Goal: Task Accomplishment & Management: Manage account settings

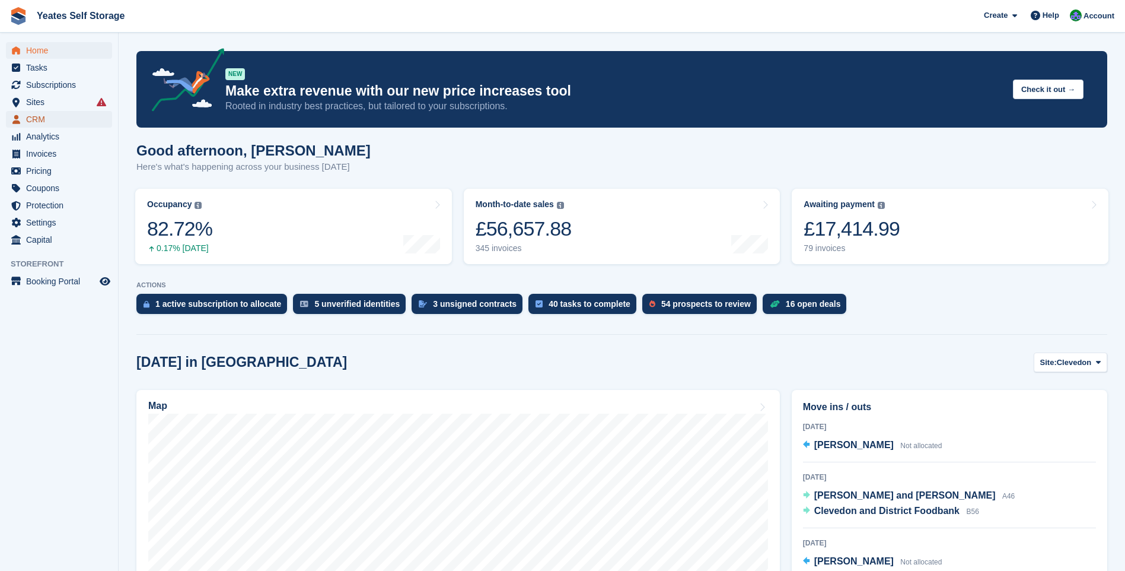
click at [43, 120] on span "CRM" at bounding box center [61, 119] width 71 height 17
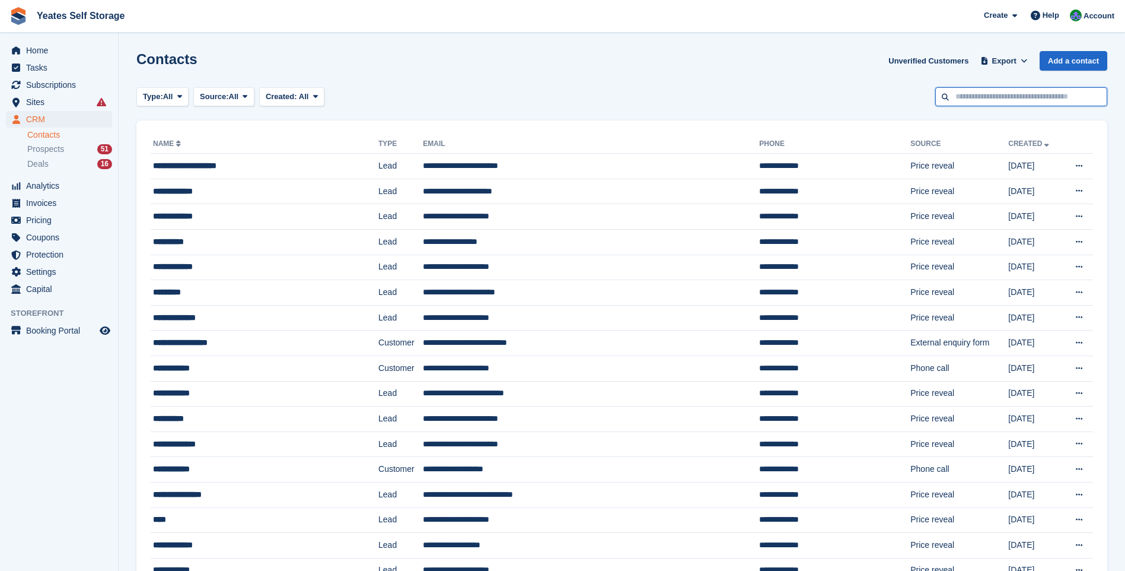
click at [1009, 98] on input "text" at bounding box center [1022, 97] width 172 height 20
type input "******"
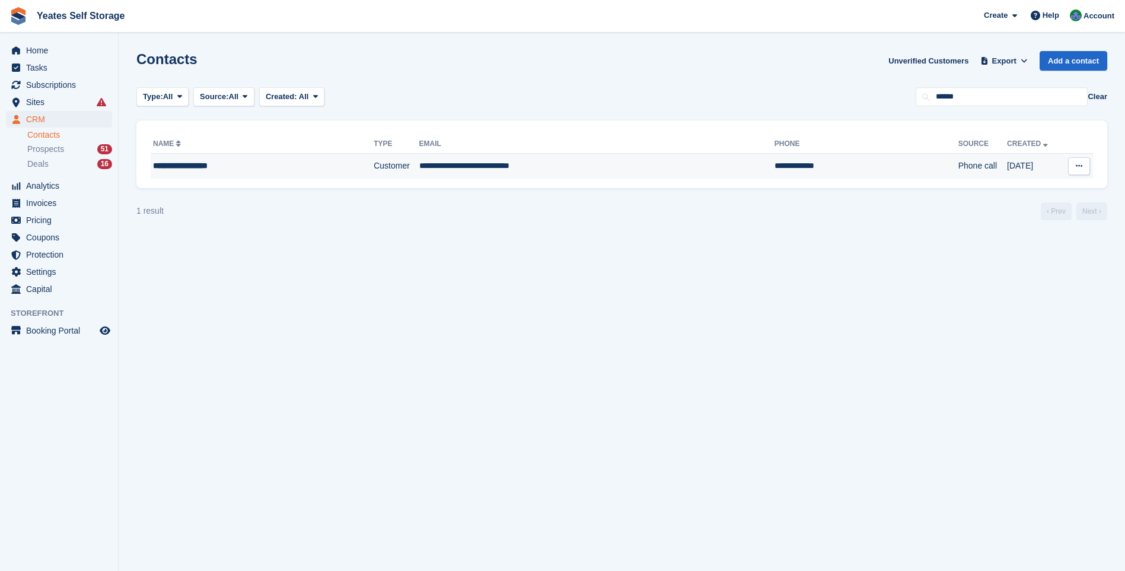
click at [210, 163] on div "**********" at bounding box center [240, 166] width 175 height 12
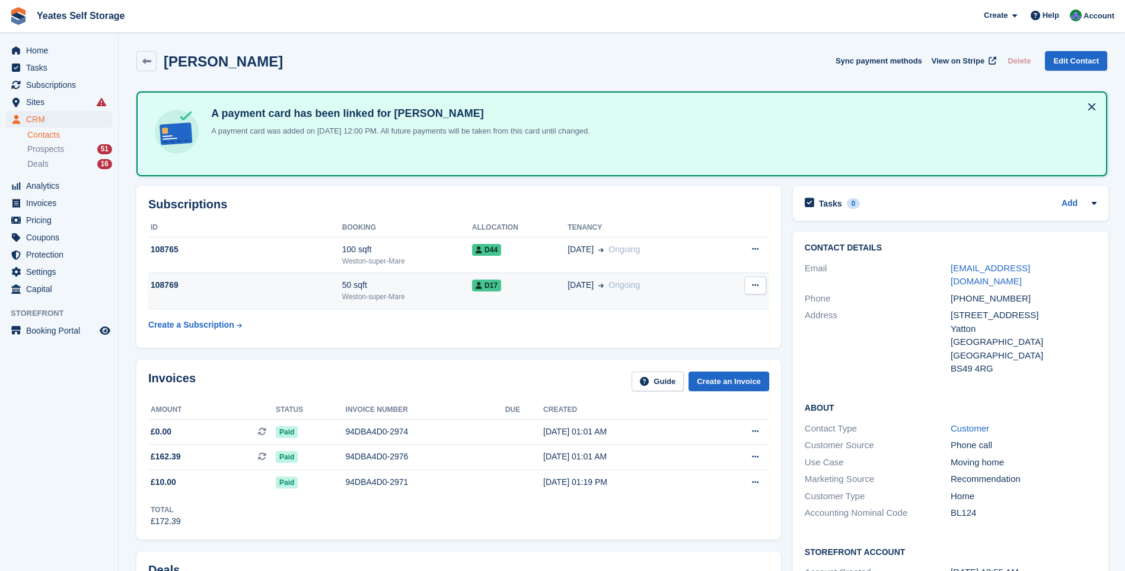
click at [756, 288] on icon at bounding box center [755, 285] width 7 height 8
click at [753, 288] on icon at bounding box center [755, 285] width 7 height 8
click at [707, 311] on p "Cancel subscription" at bounding box center [709, 308] width 103 height 15
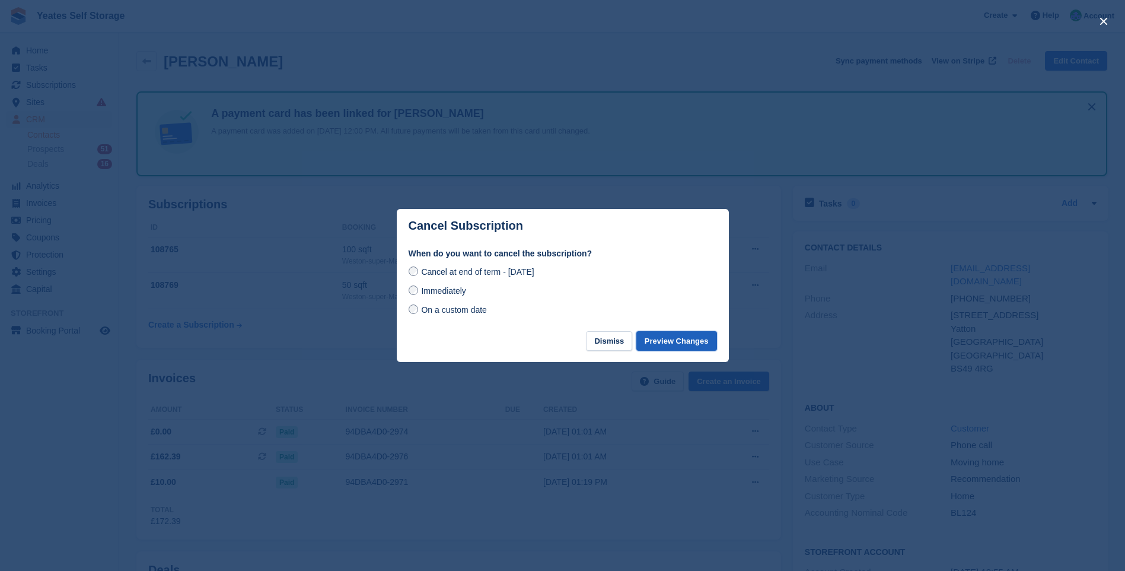
click at [670, 343] on button "Preview Changes" at bounding box center [677, 341] width 81 height 20
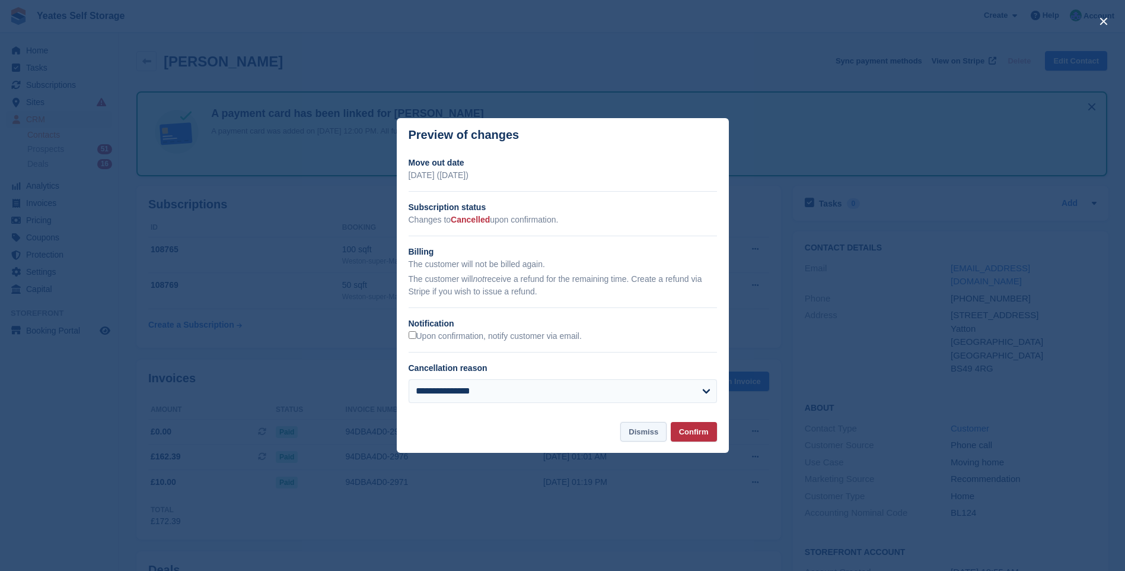
click at [637, 433] on button "Dismiss" at bounding box center [644, 432] width 46 height 20
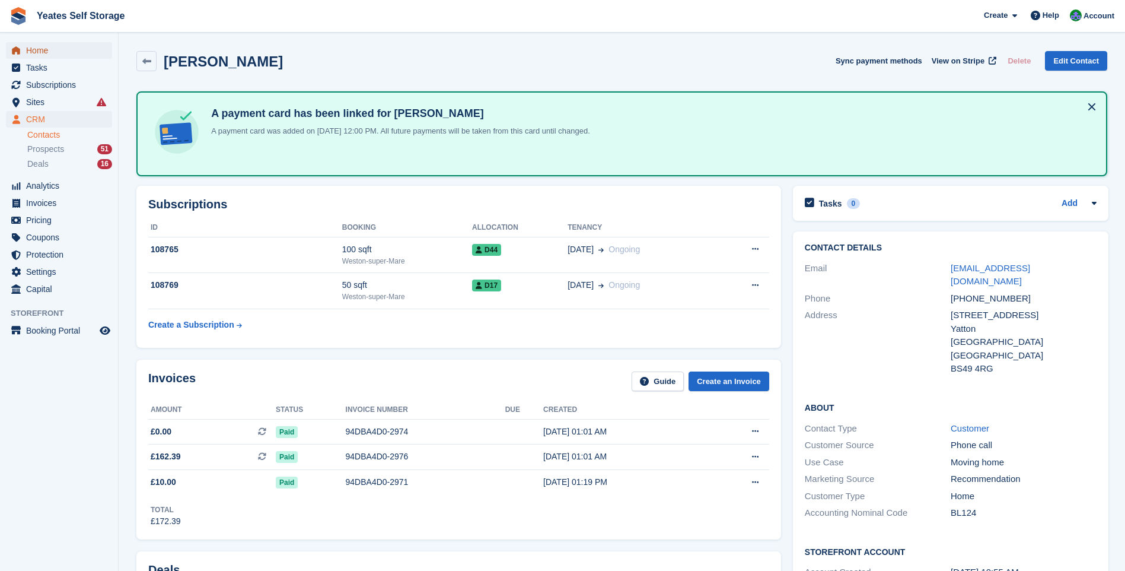
click at [52, 53] on span "Home" at bounding box center [61, 50] width 71 height 17
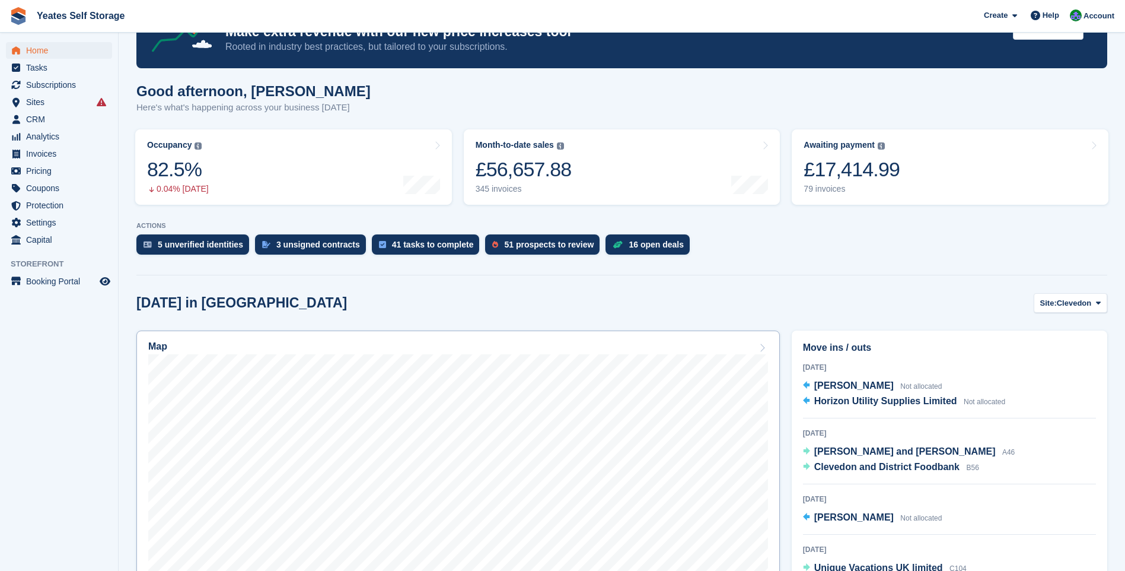
scroll to position [119, 0]
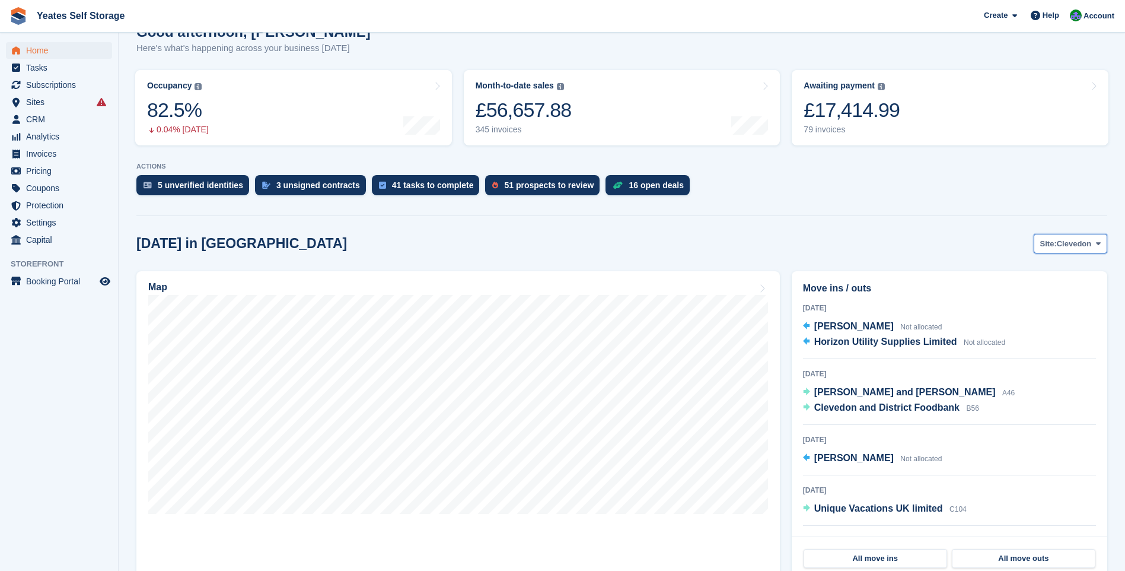
click at [1063, 246] on span "Clevedon" at bounding box center [1074, 244] width 35 height 12
click at [1051, 291] on link "Weston-super-Mare" at bounding box center [1050, 292] width 103 height 21
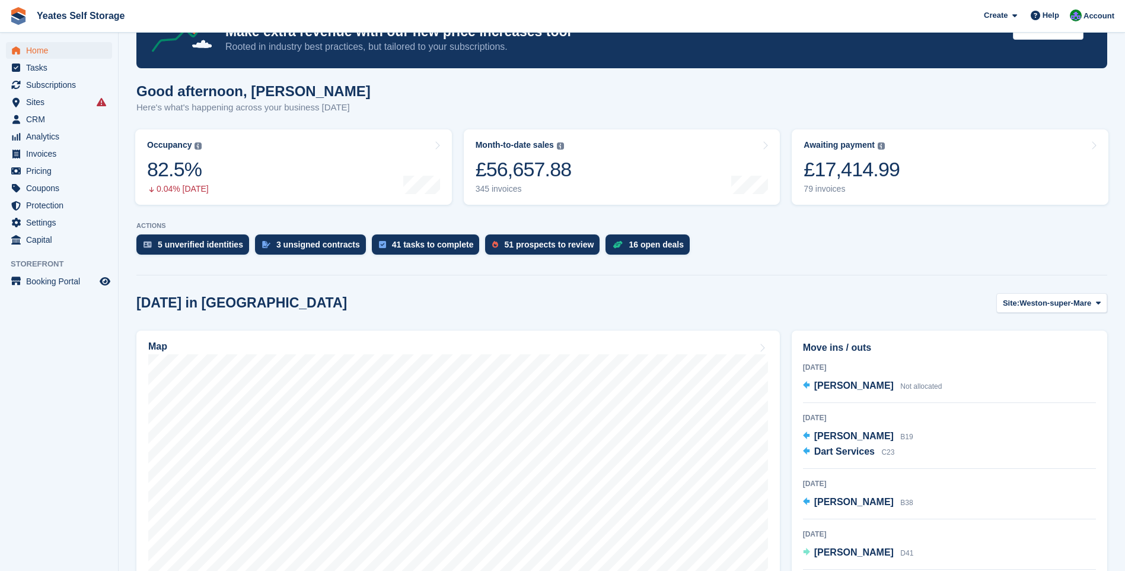
scroll to position [0, 0]
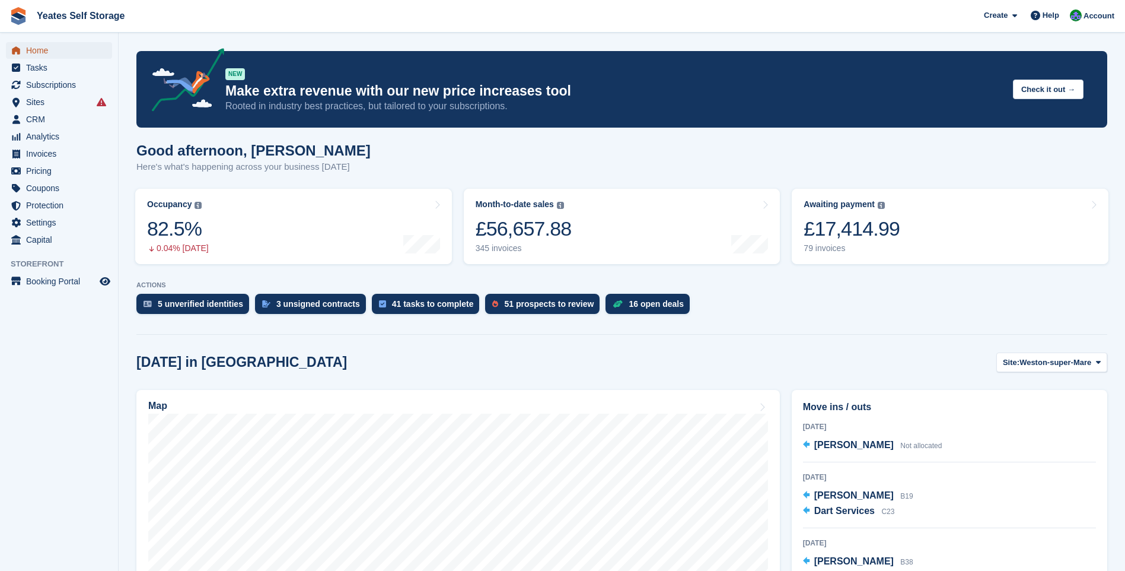
click at [34, 51] on span "Home" at bounding box center [61, 50] width 71 height 17
